Goal: Task Accomplishment & Management: Use online tool/utility

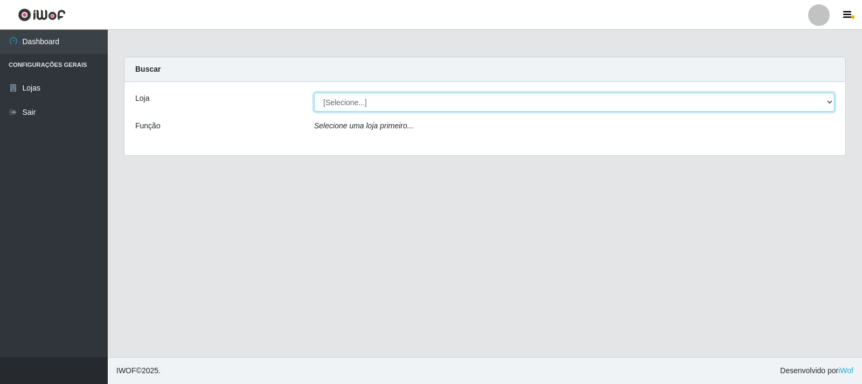
click at [812, 104] on select "[Selecione...] Atacado Vem - [STREET_ADDRESS]" at bounding box center [574, 102] width 520 height 19
select select "455"
click at [314, 93] on select "[Selecione...] Atacado Vem - [STREET_ADDRESS]" at bounding box center [574, 102] width 520 height 19
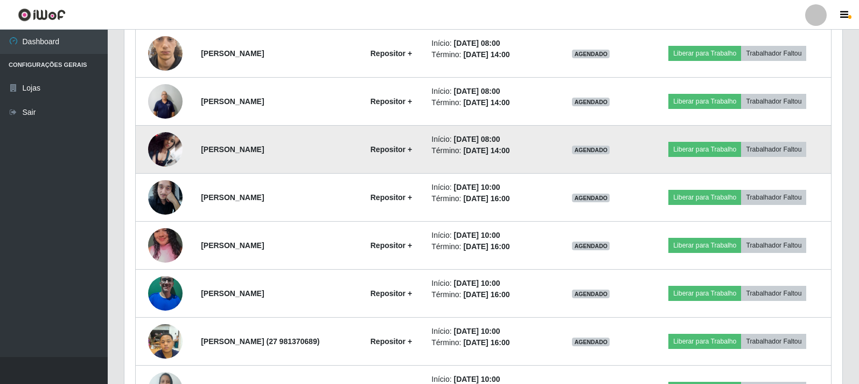
scroll to position [512, 0]
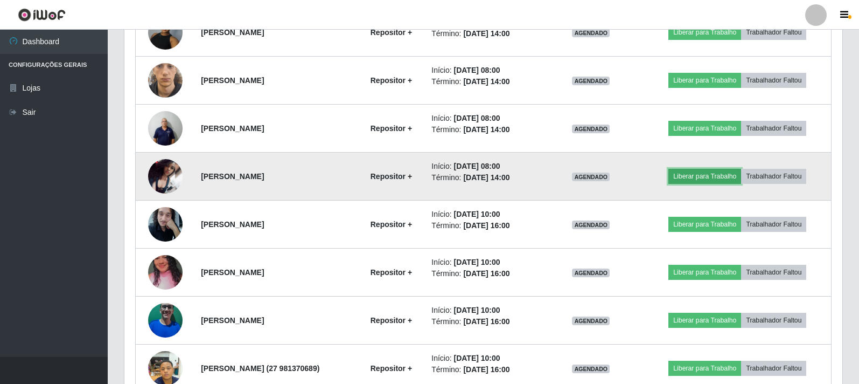
click at [702, 180] on button "Liberar para Trabalho" at bounding box center [705, 176] width 73 height 15
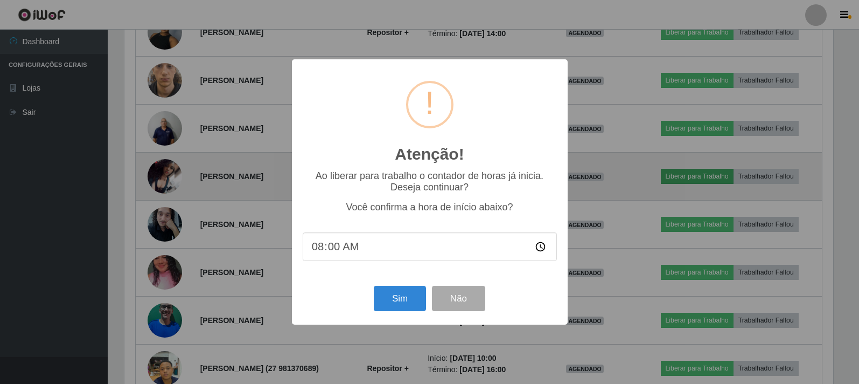
scroll to position [224, 712]
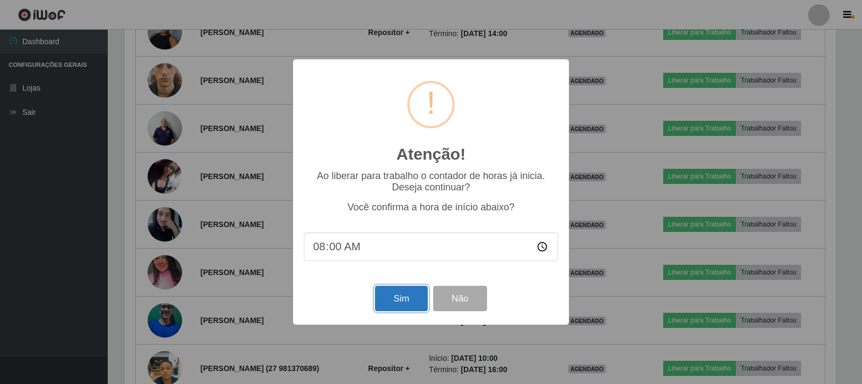
click at [392, 303] on button "Sim" at bounding box center [401, 298] width 52 height 25
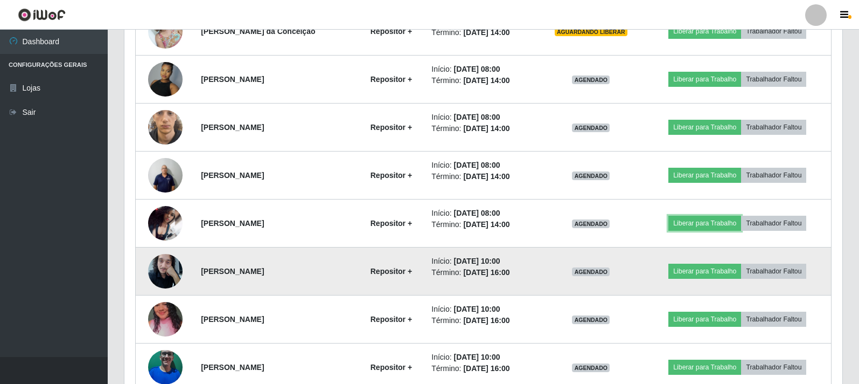
scroll to position [512, 0]
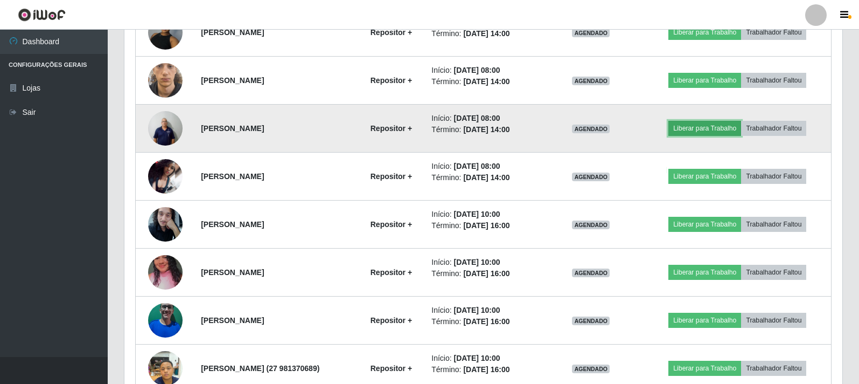
click at [708, 125] on button "Liberar para Trabalho" at bounding box center [705, 128] width 73 height 15
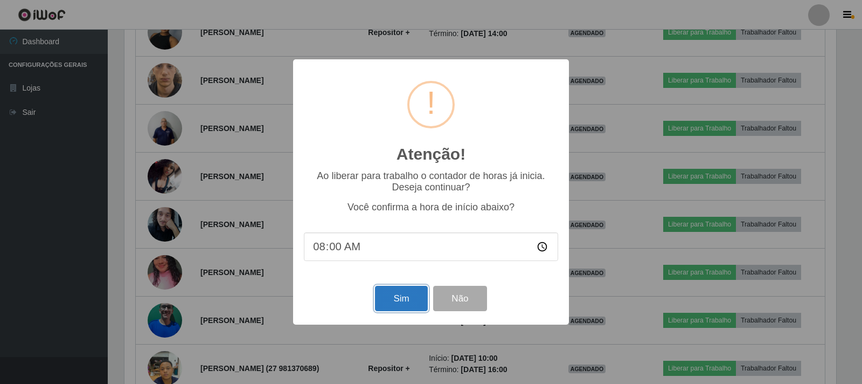
click at [402, 303] on button "Sim" at bounding box center [401, 298] width 52 height 25
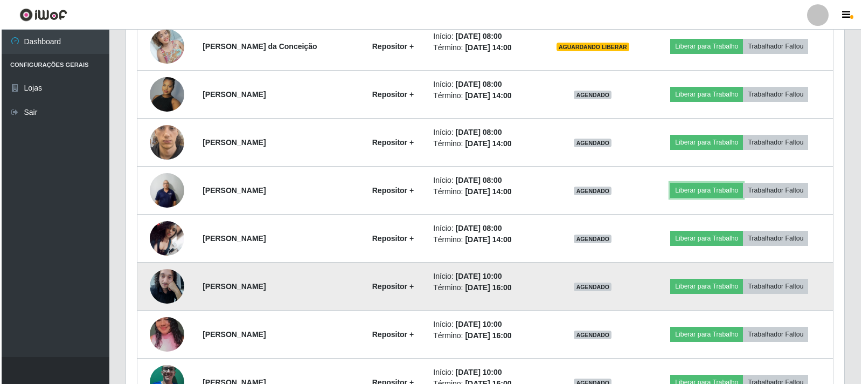
scroll to position [350, 0]
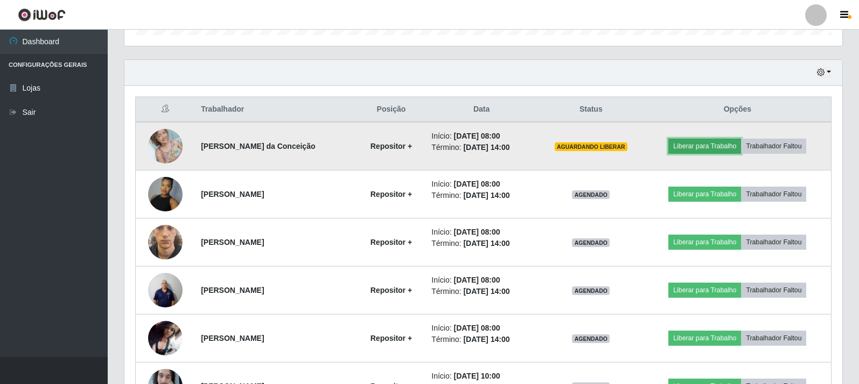
click at [706, 147] on button "Liberar para Trabalho" at bounding box center [705, 145] width 73 height 15
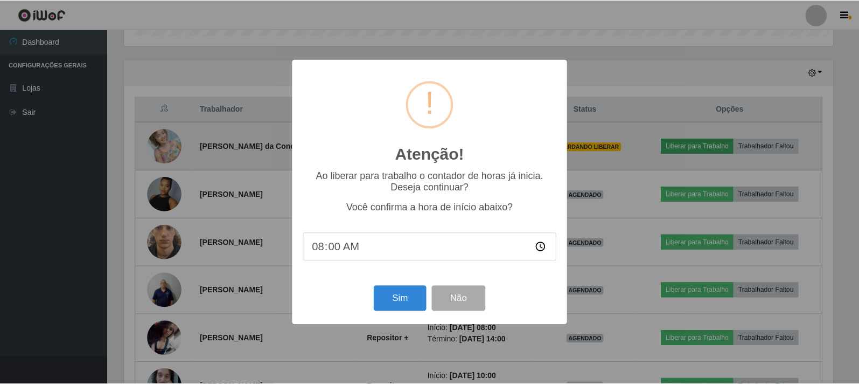
scroll to position [224, 712]
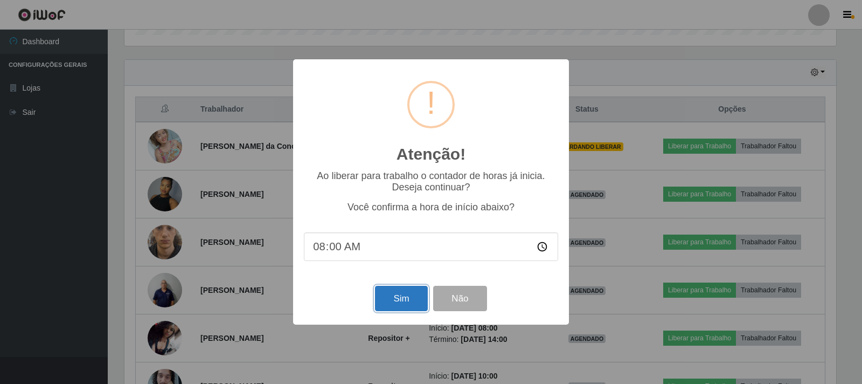
click at [400, 305] on button "Sim" at bounding box center [401, 298] width 52 height 25
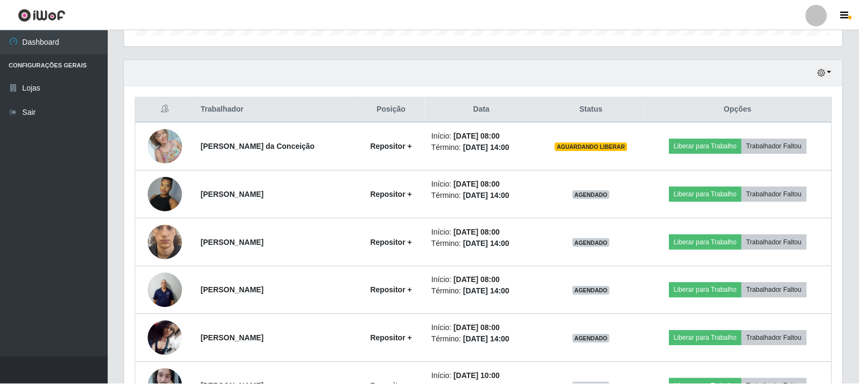
scroll to position [224, 718]
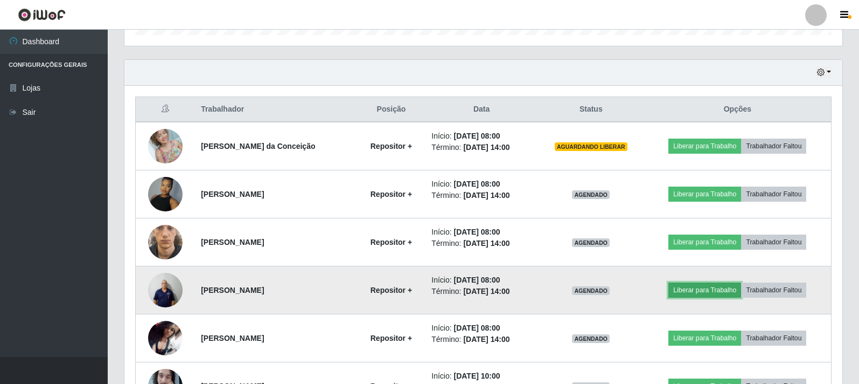
click at [717, 292] on button "Liberar para Trabalho" at bounding box center [705, 289] width 73 height 15
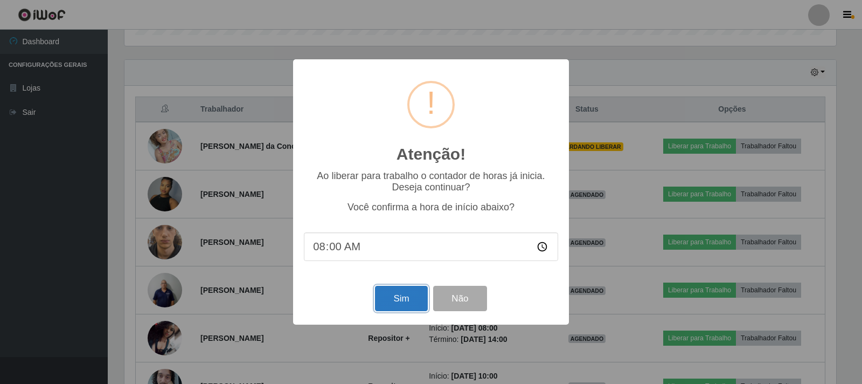
click at [409, 299] on button "Sim" at bounding box center [401, 298] width 52 height 25
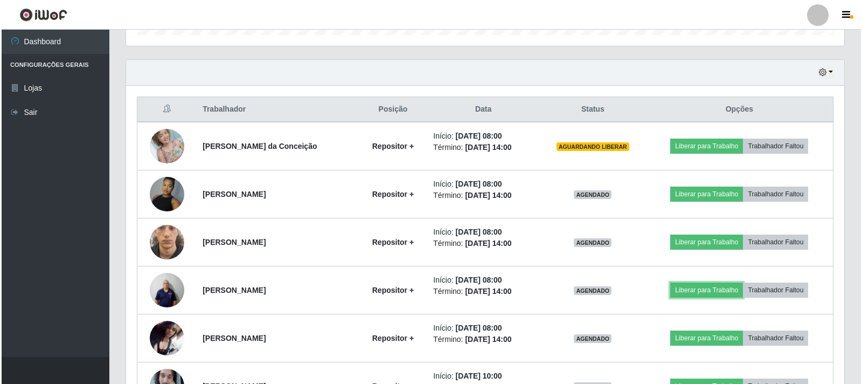
scroll to position [224, 718]
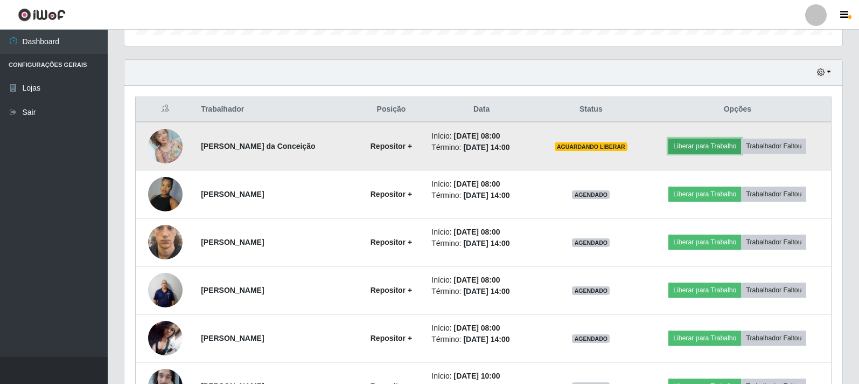
click at [709, 149] on button "Liberar para Trabalho" at bounding box center [705, 145] width 73 height 15
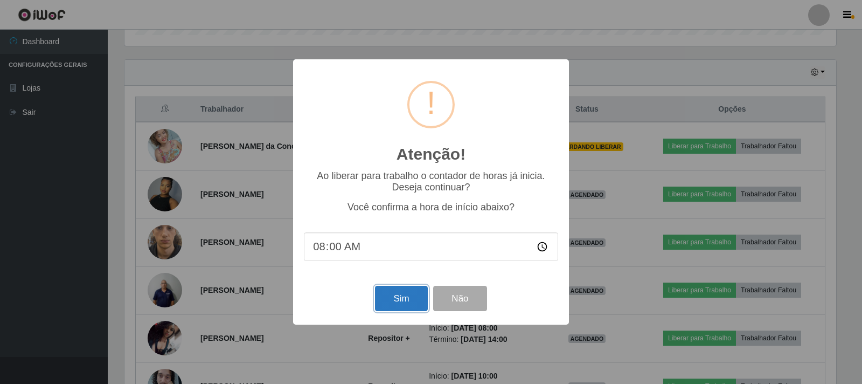
click at [391, 304] on button "Sim" at bounding box center [401, 298] width 52 height 25
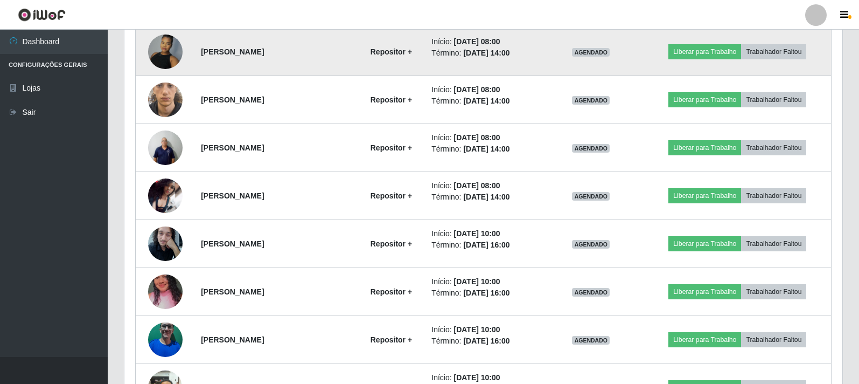
scroll to position [512, 0]
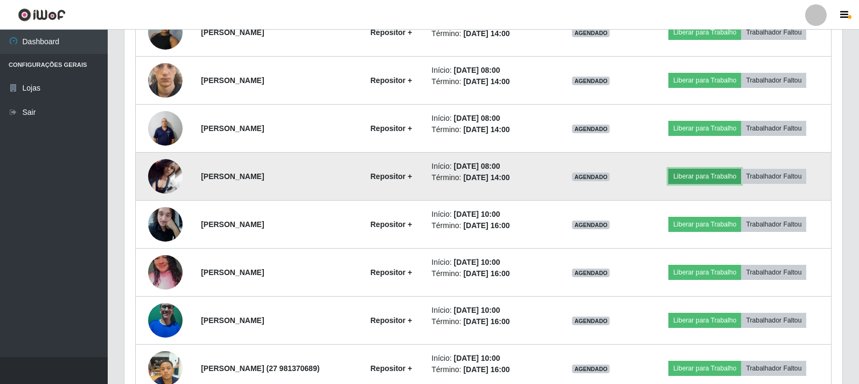
click at [710, 179] on button "Liberar para Trabalho" at bounding box center [705, 176] width 73 height 15
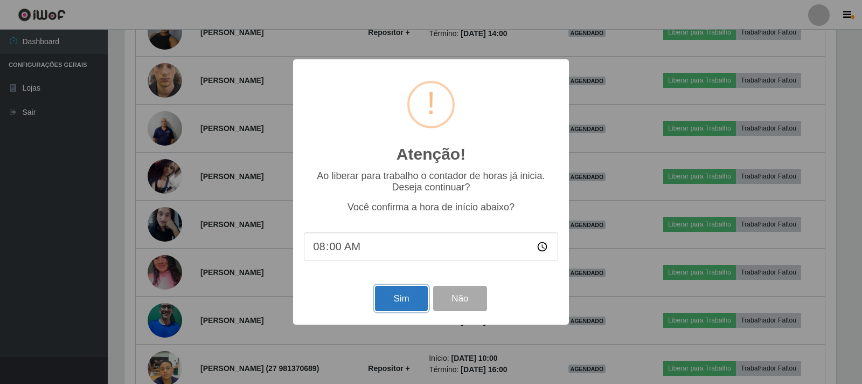
click at [394, 302] on button "Sim" at bounding box center [401, 298] width 52 height 25
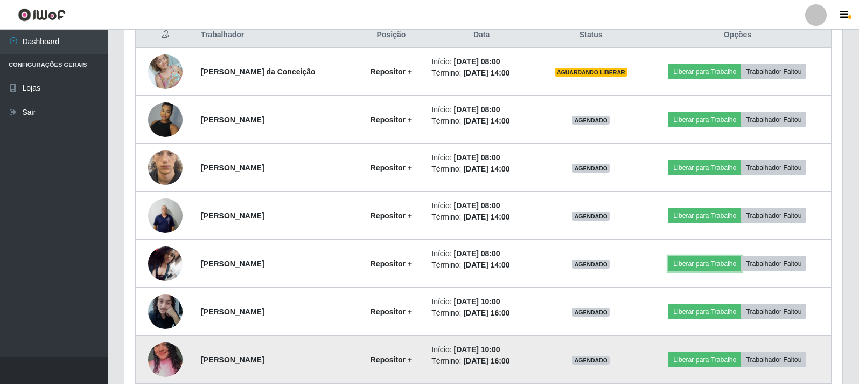
scroll to position [404, 0]
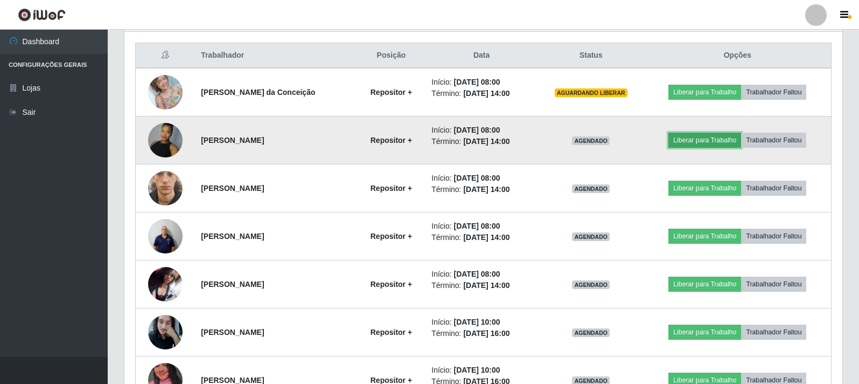
click at [713, 147] on button "Liberar para Trabalho" at bounding box center [705, 140] width 73 height 15
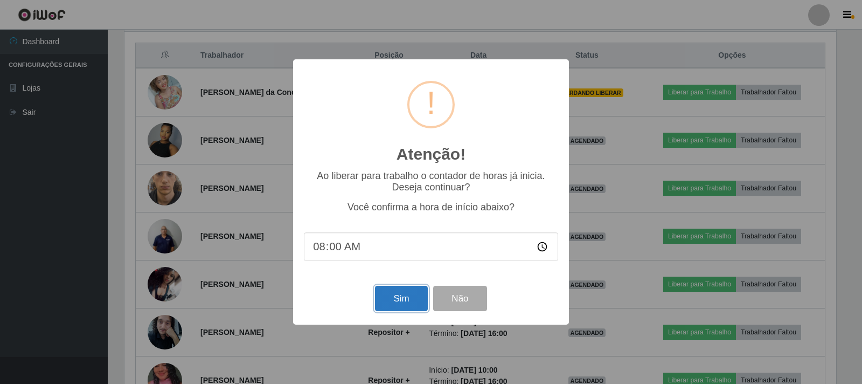
click at [398, 302] on button "Sim" at bounding box center [401, 298] width 52 height 25
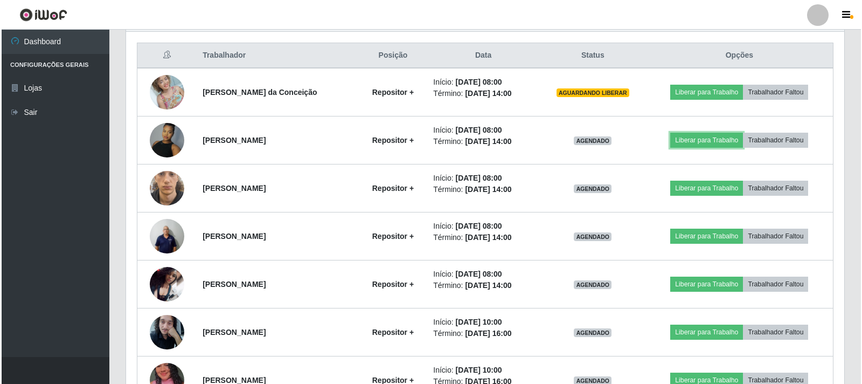
scroll to position [224, 718]
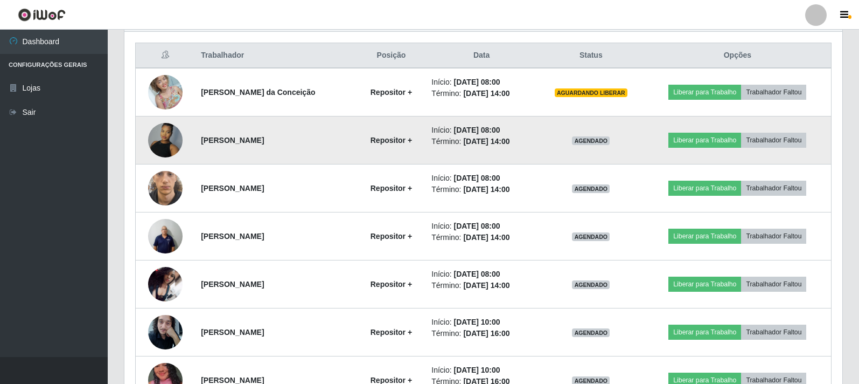
click at [716, 149] on td "Liberar para Trabalho Trabalhador Faltou" at bounding box center [737, 140] width 187 height 48
click at [716, 145] on button "Liberar para Trabalho" at bounding box center [705, 140] width 73 height 15
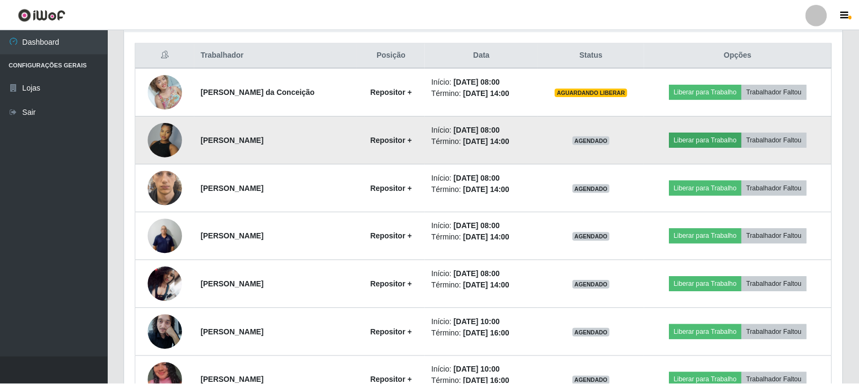
scroll to position [224, 712]
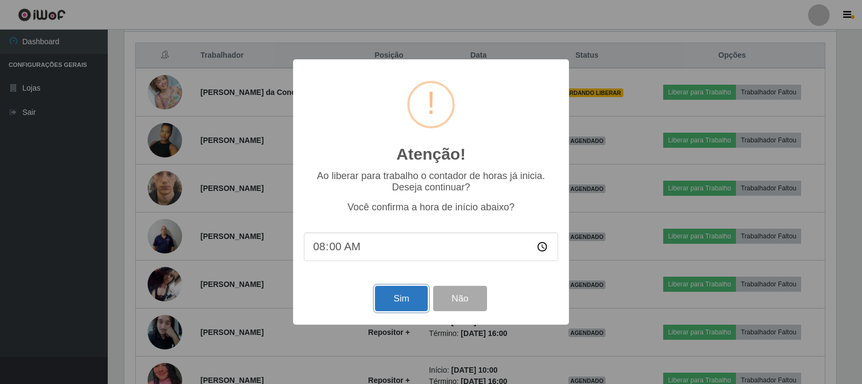
click at [401, 295] on button "Sim" at bounding box center [401, 298] width 52 height 25
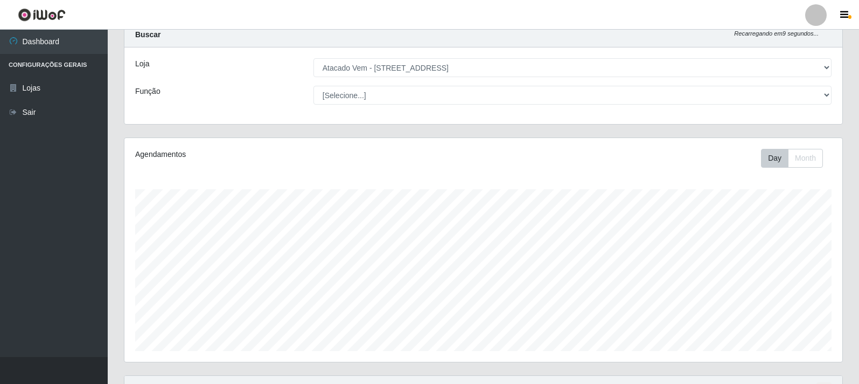
scroll to position [54, 0]
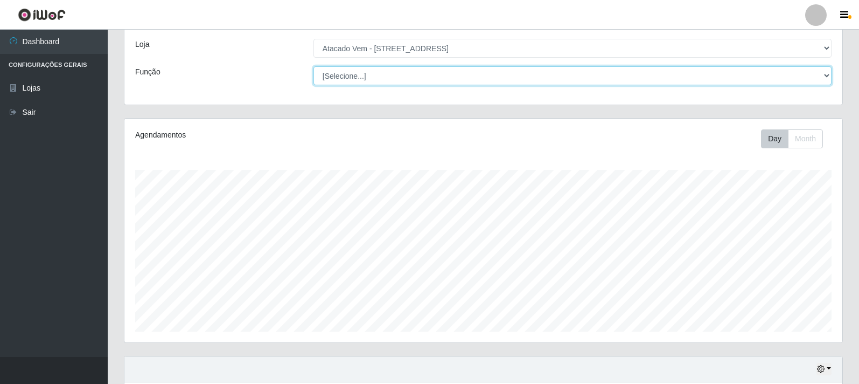
click at [773, 76] on select "[Selecione...] Carregador e Descarregador de Caminhão Carregador e Descarregado…" at bounding box center [573, 75] width 518 height 19
click at [314, 66] on select "[Selecione...] Carregador e Descarregador de Caminhão Carregador e Descarregado…" at bounding box center [573, 75] width 518 height 19
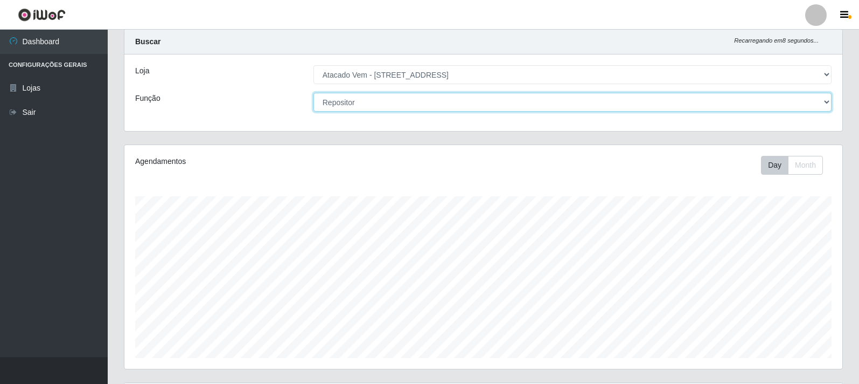
scroll to position [0, 0]
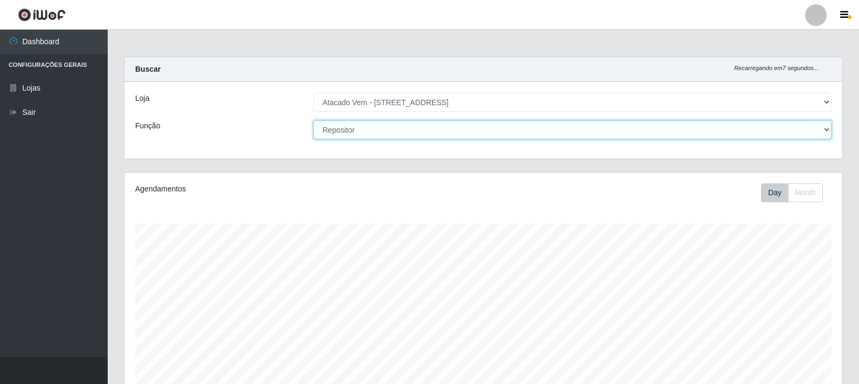
click at [398, 136] on select "[Selecione...] Carregador e Descarregador de Caminhão Carregador e Descarregado…" at bounding box center [573, 129] width 518 height 19
click at [314, 120] on select "[Selecione...] Carregador e Descarregador de Caminhão Carregador e Descarregado…" at bounding box center [573, 129] width 518 height 19
click at [385, 129] on select "[Selecione...] Carregador e Descarregador de Caminhão Carregador e Descarregado…" at bounding box center [573, 129] width 518 height 19
click at [314, 120] on select "[Selecione...] Carregador e Descarregador de Caminhão Carregador e Descarregado…" at bounding box center [573, 129] width 518 height 19
click at [448, 130] on select "[Selecione...] Carregador e Descarregador de Caminhão Carregador e Descarregado…" at bounding box center [573, 129] width 518 height 19
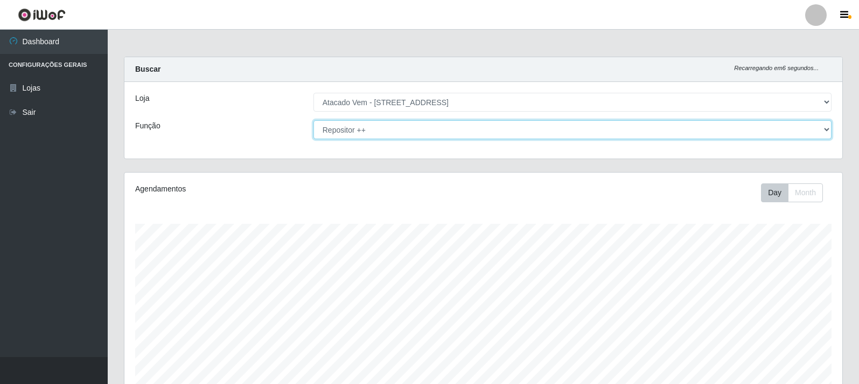
select select "[Selecione...]"
click at [314, 120] on select "[Selecione...] Carregador e Descarregador de Caminhão Carregador e Descarregado…" at bounding box center [573, 129] width 518 height 19
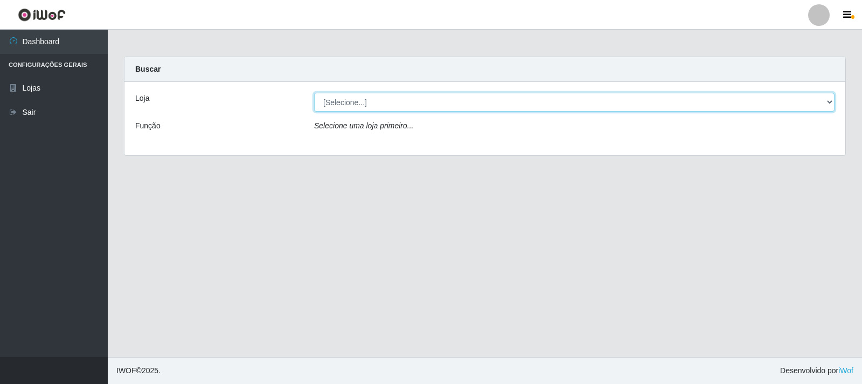
click at [632, 105] on select "[Selecione...] Atacado Vem - [STREET_ADDRESS]" at bounding box center [574, 102] width 520 height 19
select select "455"
click at [314, 93] on select "[Selecione...] Atacado Vem - [STREET_ADDRESS]" at bounding box center [574, 102] width 520 height 19
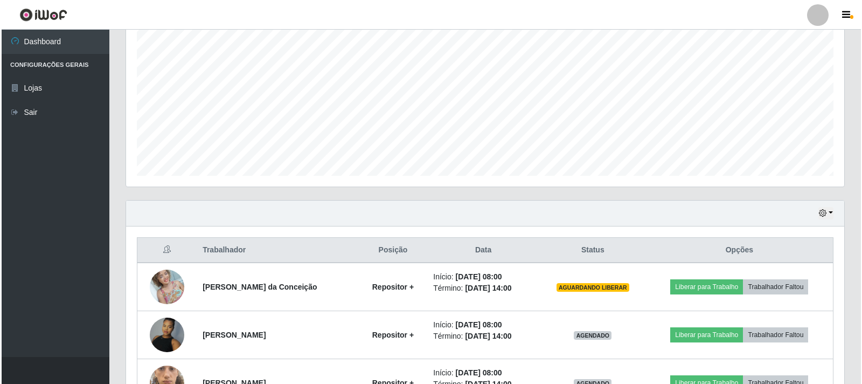
scroll to position [269, 0]
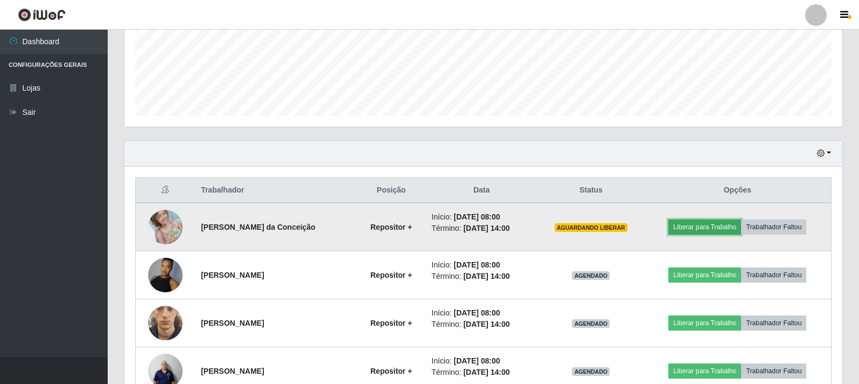
click at [720, 226] on button "Liberar para Trabalho" at bounding box center [705, 226] width 73 height 15
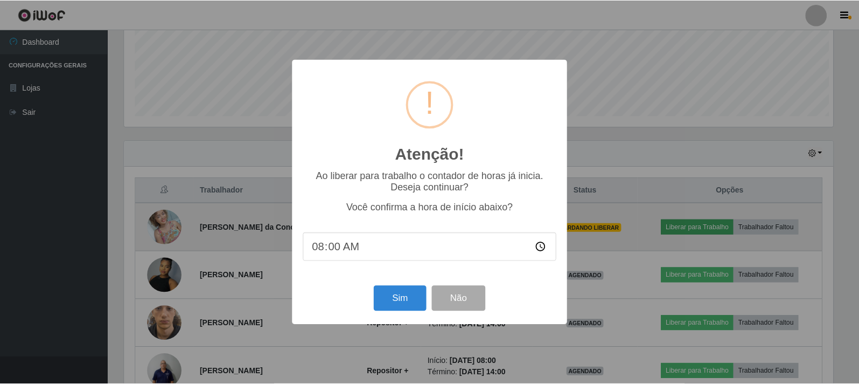
scroll to position [224, 712]
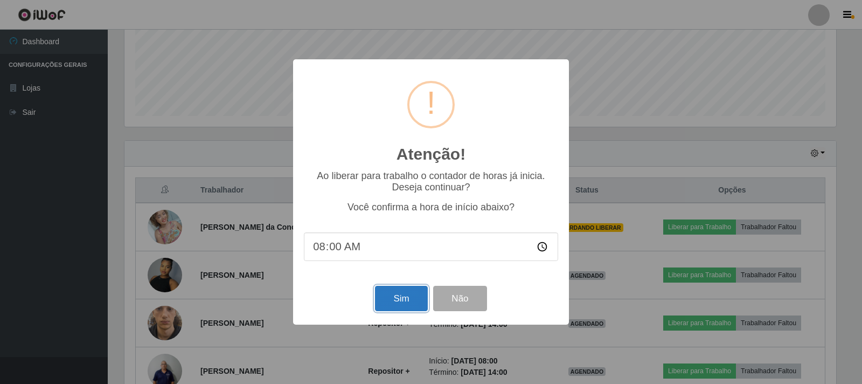
click at [399, 307] on button "Sim" at bounding box center [401, 298] width 52 height 25
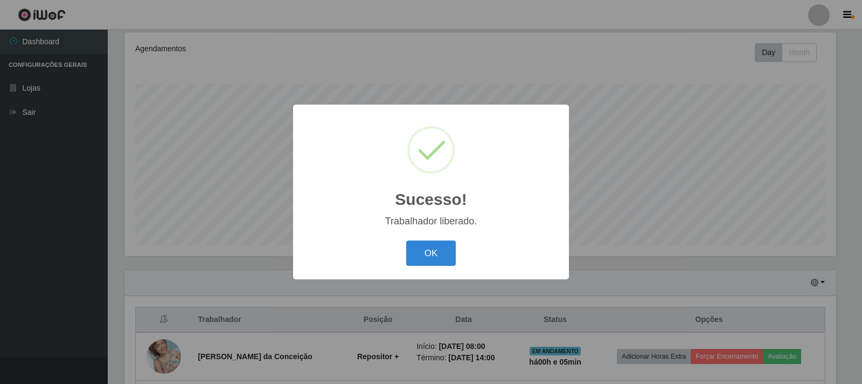
click at [432, 240] on div "OK Cancel" at bounding box center [431, 253] width 254 height 31
click at [433, 257] on button "OK" at bounding box center [431, 252] width 50 height 25
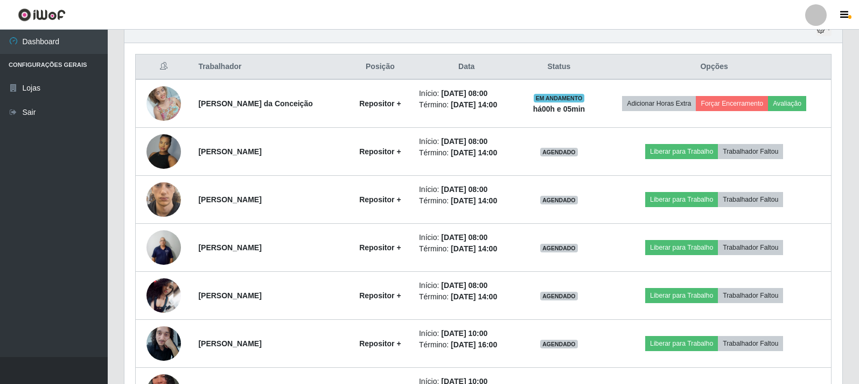
scroll to position [409, 0]
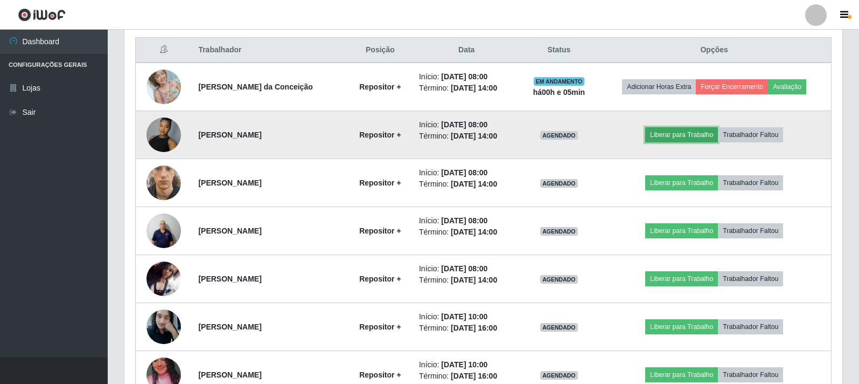
click at [676, 138] on button "Liberar para Trabalho" at bounding box center [681, 134] width 73 height 15
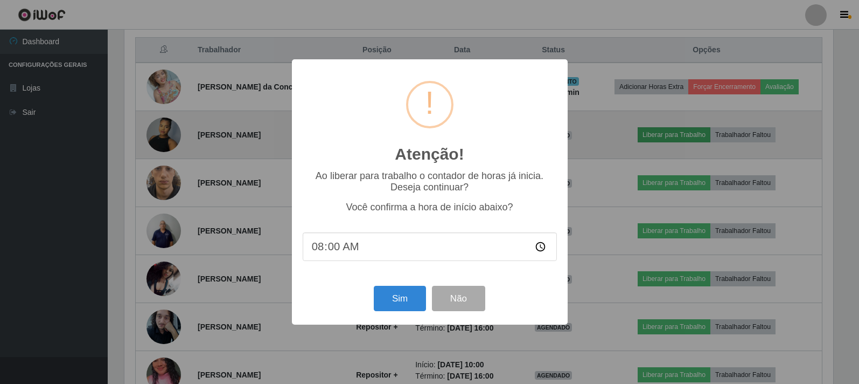
scroll to position [224, 712]
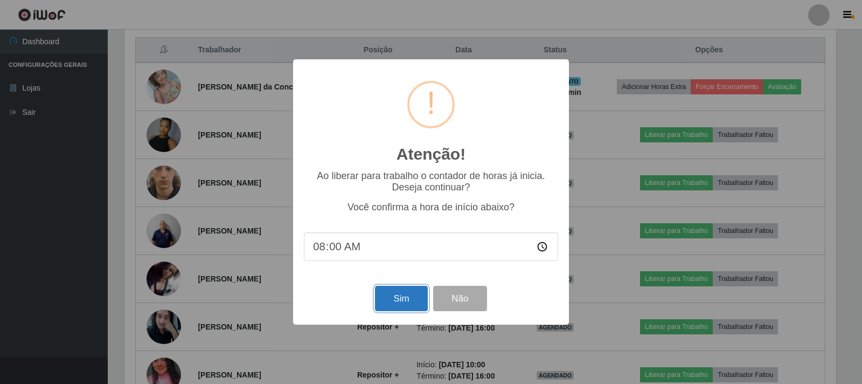
click at [389, 299] on button "Sim" at bounding box center [401, 298] width 52 height 25
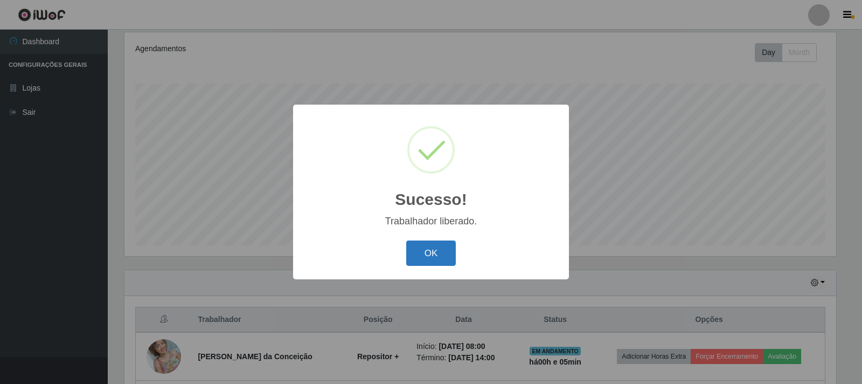
click at [434, 252] on button "OK" at bounding box center [431, 252] width 50 height 25
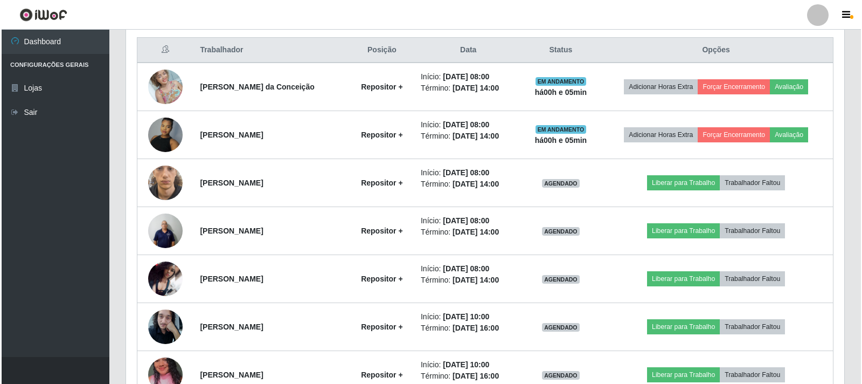
scroll to position [463, 0]
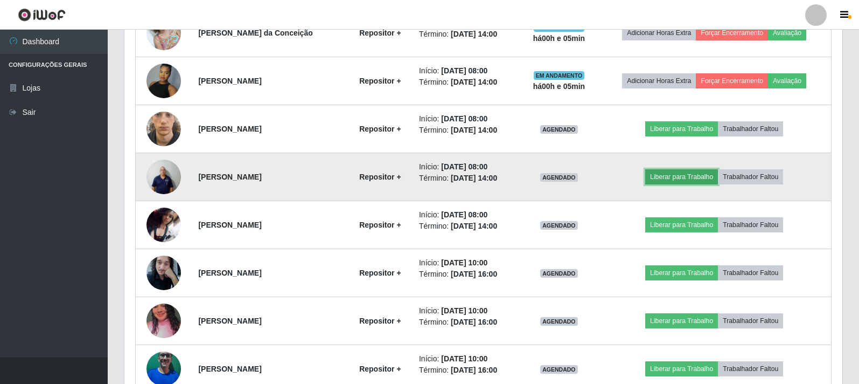
click at [685, 182] on button "Liberar para Trabalho" at bounding box center [681, 176] width 73 height 15
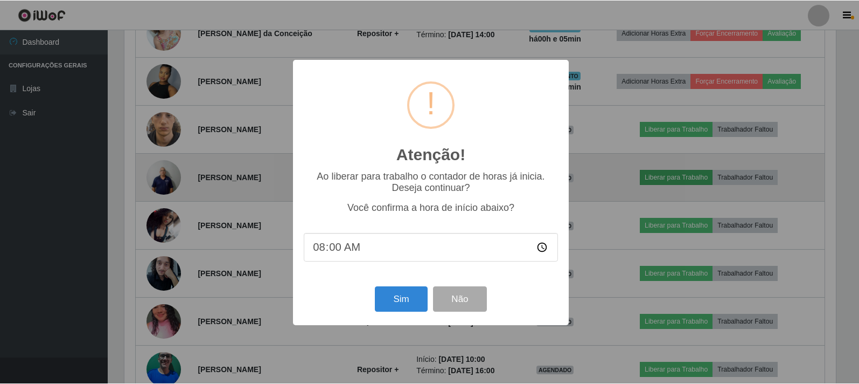
scroll to position [224, 712]
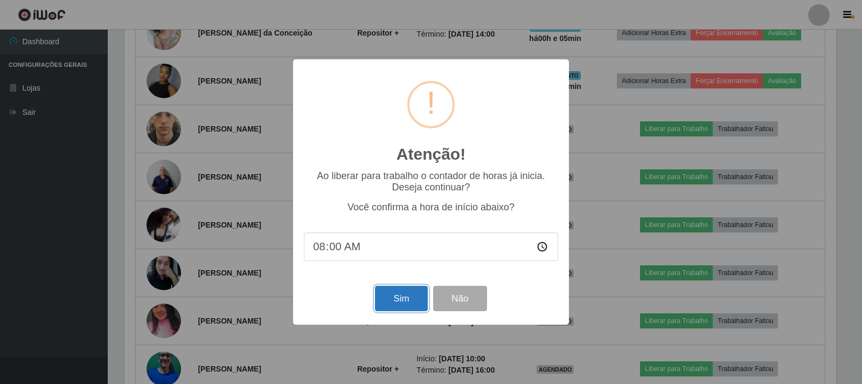
click at [401, 305] on button "Sim" at bounding box center [401, 298] width 52 height 25
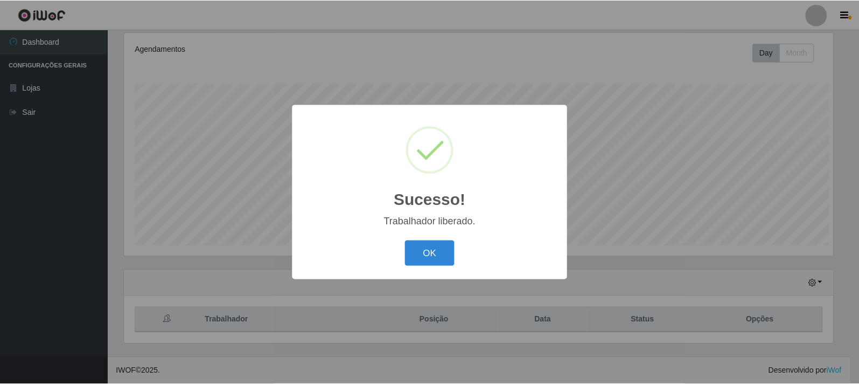
scroll to position [0, 0]
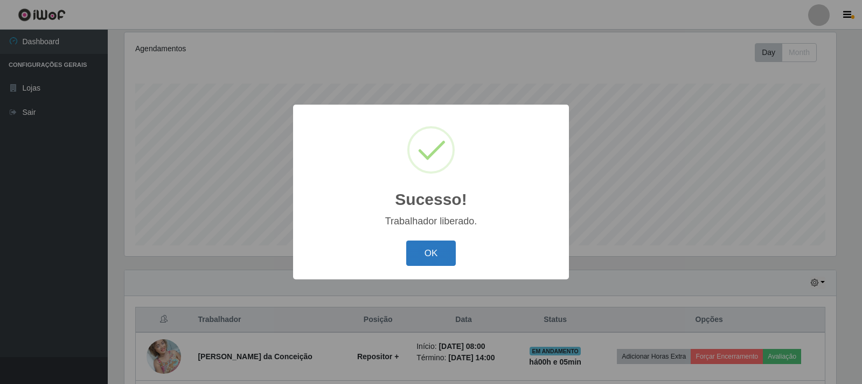
click at [437, 253] on button "OK" at bounding box center [431, 252] width 50 height 25
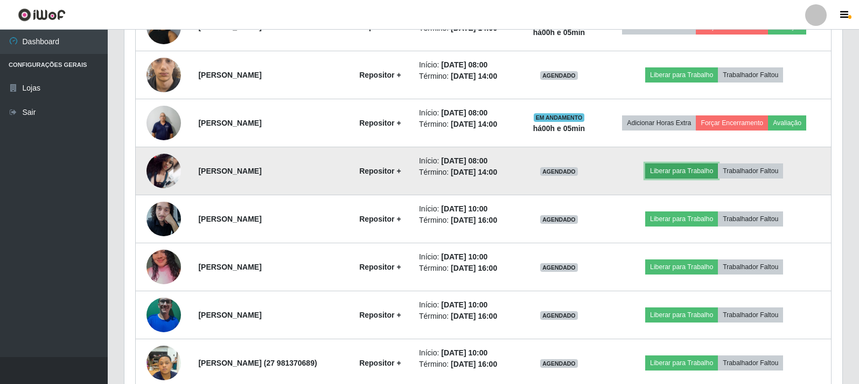
click at [695, 175] on button "Liberar para Trabalho" at bounding box center [681, 170] width 73 height 15
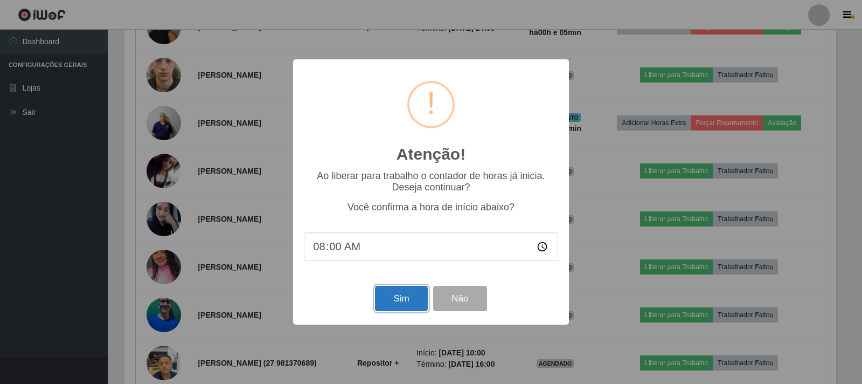
click at [392, 299] on button "Sim" at bounding box center [401, 298] width 52 height 25
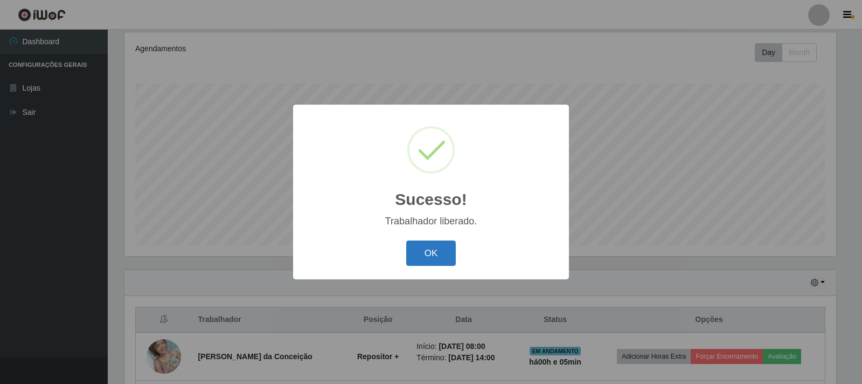
click at [441, 248] on button "OK" at bounding box center [431, 252] width 50 height 25
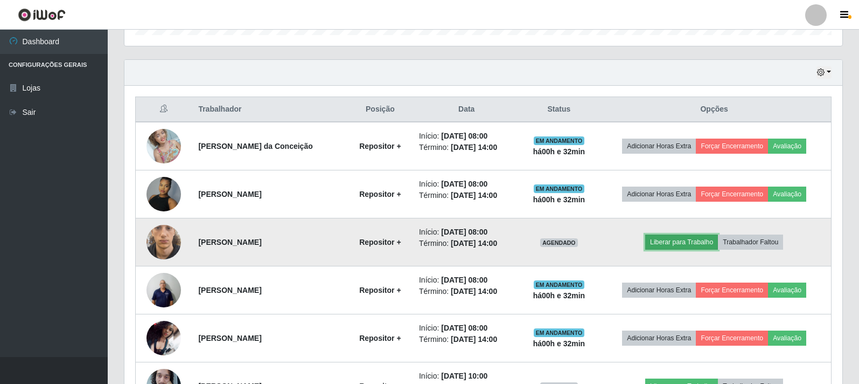
click at [693, 242] on button "Liberar para Trabalho" at bounding box center [681, 241] width 73 height 15
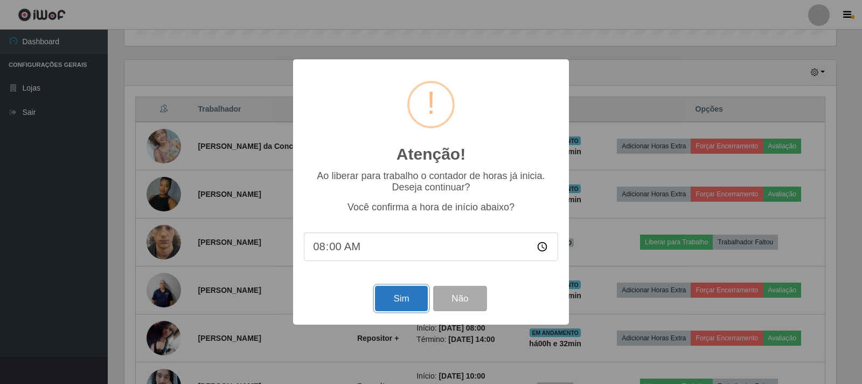
click at [399, 302] on button "Sim" at bounding box center [401, 298] width 52 height 25
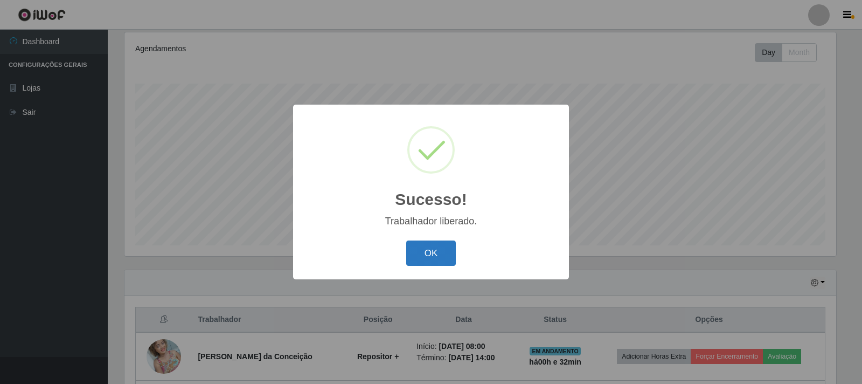
click at [423, 244] on button "OK" at bounding box center [431, 252] width 50 height 25
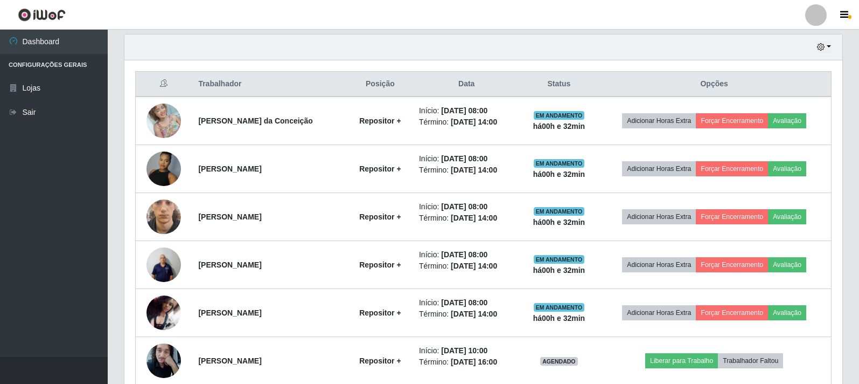
scroll to position [463, 0]
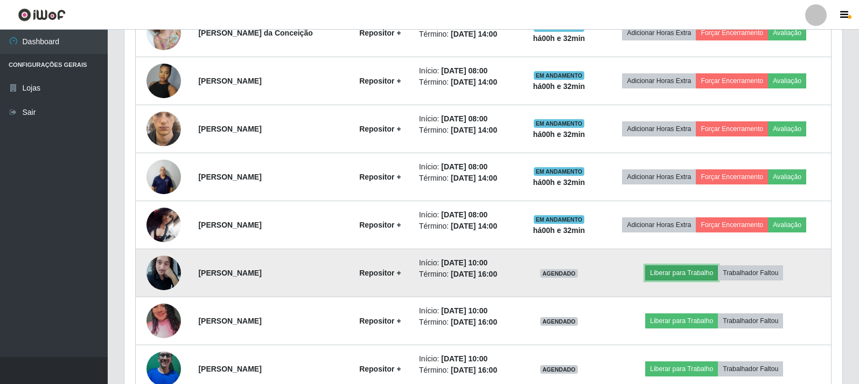
click at [673, 274] on button "Liberar para Trabalho" at bounding box center [681, 272] width 73 height 15
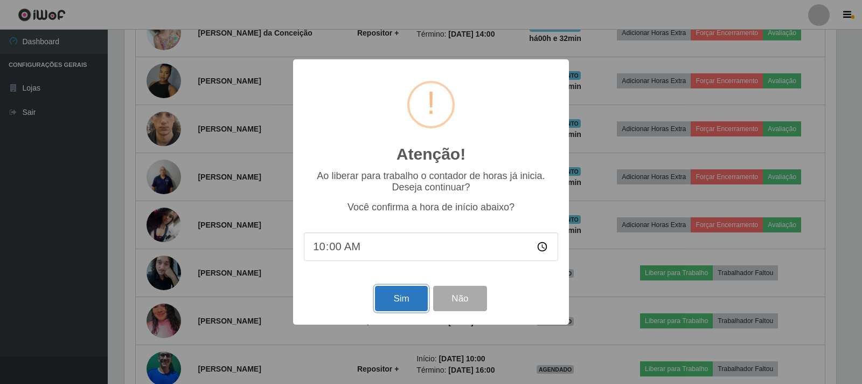
click at [413, 297] on button "Sim" at bounding box center [401, 298] width 52 height 25
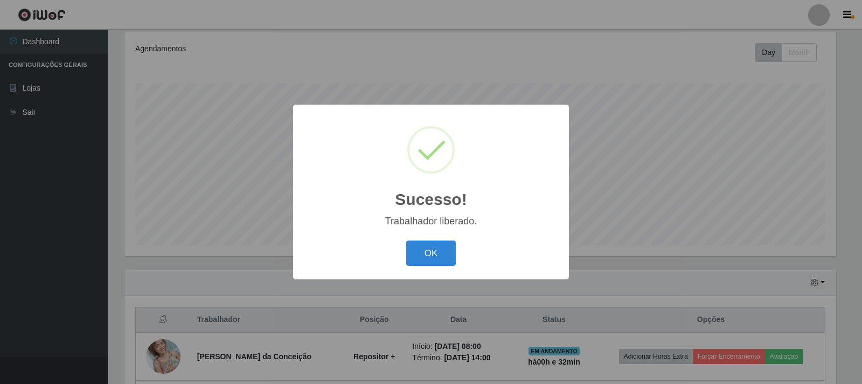
click at [625, 220] on div "Sucesso! × Trabalhador liberado. OK Cancel" at bounding box center [431, 192] width 862 height 384
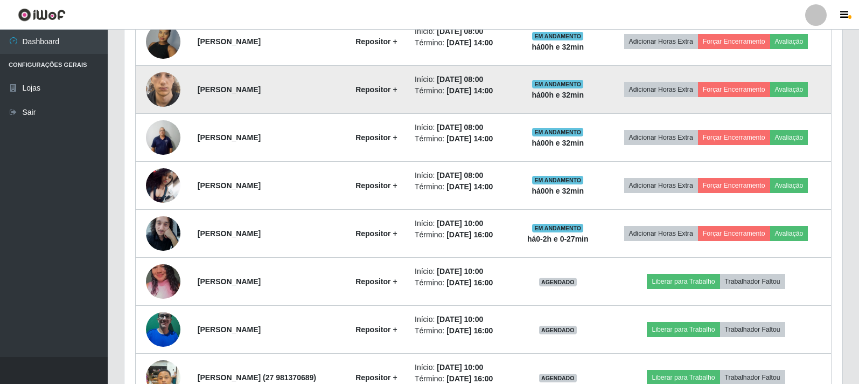
scroll to position [517, 0]
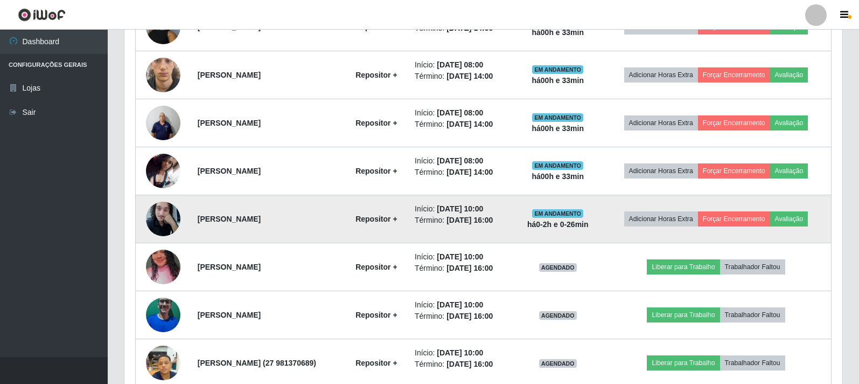
click at [545, 220] on td "EM ANDAMENTO há 0-2 h e 0-26 min" at bounding box center [557, 219] width 87 height 48
click at [503, 226] on td "Início: [DATE] 10:00 Término: [DATE] 16:00" at bounding box center [461, 219] width 106 height 48
